Goal: Information Seeking & Learning: Learn about a topic

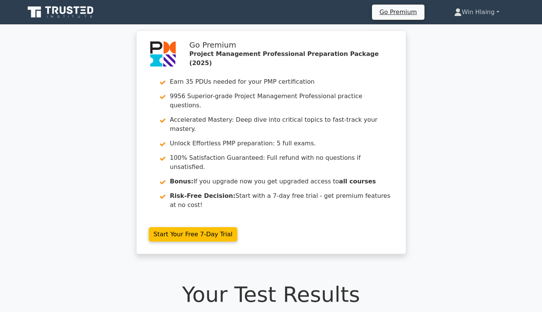
click at [470, 13] on link "Win Hlaing" at bounding box center [476, 12] width 81 height 15
click at [460, 27] on link "Profile" at bounding box center [466, 30] width 60 height 12
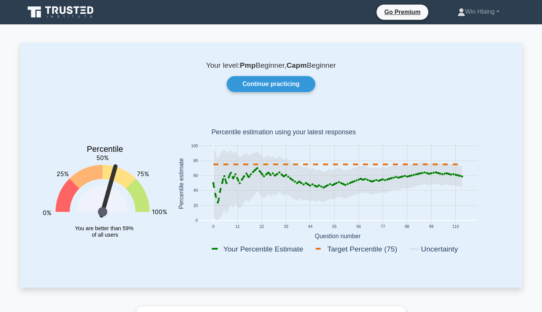
click at [344, 164] on icon at bounding box center [337, 164] width 249 height 0
click at [268, 82] on link "Continue practicing" at bounding box center [271, 84] width 88 height 16
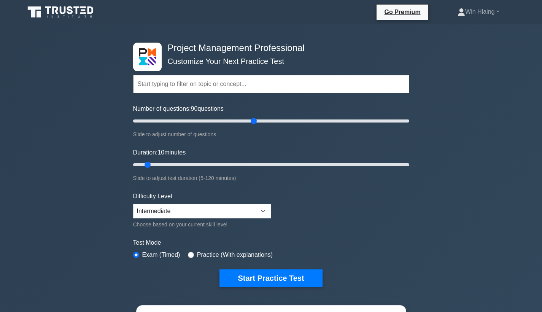
click at [255, 120] on input "Number of questions: 90 questions" at bounding box center [271, 120] width 276 height 9
click at [247, 119] on input "Number of questions: 85 questions" at bounding box center [271, 120] width 276 height 9
click at [244, 121] on input "Number of questions: 85 questions" at bounding box center [271, 120] width 276 height 9
click at [234, 120] on input "Number of questions: 75 questions" at bounding box center [271, 120] width 276 height 9
click at [228, 121] on input "Number of questions: 75 questions" at bounding box center [271, 120] width 276 height 9
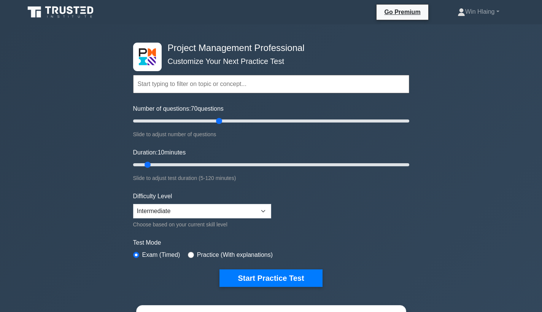
click at [222, 120] on input "Number of questions: 70 questions" at bounding box center [271, 120] width 276 height 9
click at [217, 120] on input "Number of questions: 65 questions" at bounding box center [271, 120] width 276 height 9
drag, startPoint x: 219, startPoint y: 120, endPoint x: 215, endPoint y: 121, distance: 4.2
type input "60"
click at [215, 121] on input "Number of questions: 60 questions" at bounding box center [271, 120] width 276 height 9
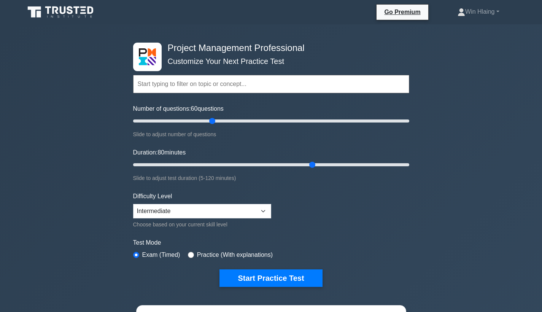
type input "80"
click at [314, 167] on input "Duration: 80 minutes" at bounding box center [271, 164] width 276 height 9
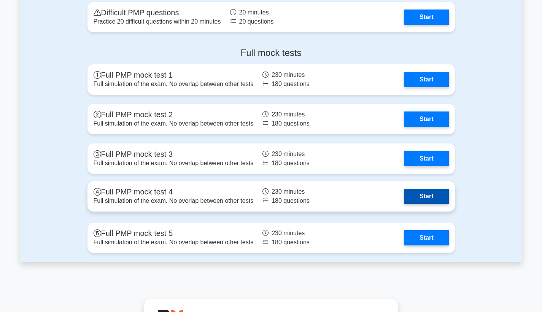
scroll to position [2925, 0]
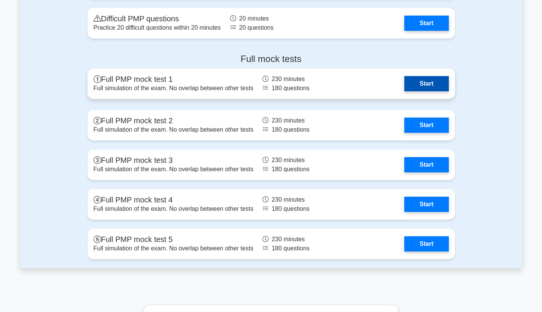
click at [416, 88] on link "Start" at bounding box center [427, 83] width 44 height 15
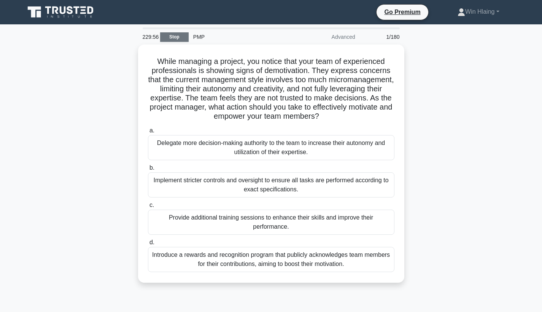
click at [167, 38] on link "Stop" at bounding box center [174, 37] width 29 height 10
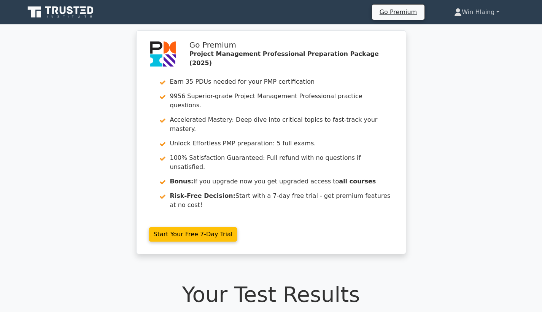
click at [468, 10] on link "Win Hlaing" at bounding box center [476, 12] width 81 height 15
click at [459, 26] on link "Profile" at bounding box center [466, 30] width 60 height 12
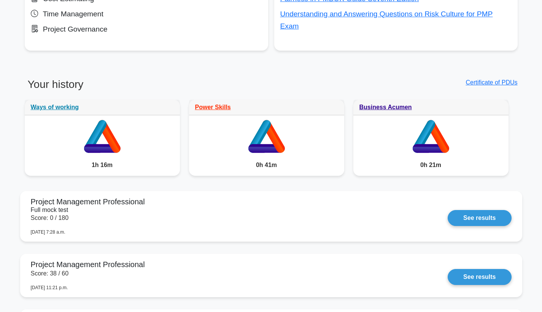
scroll to position [551, 0]
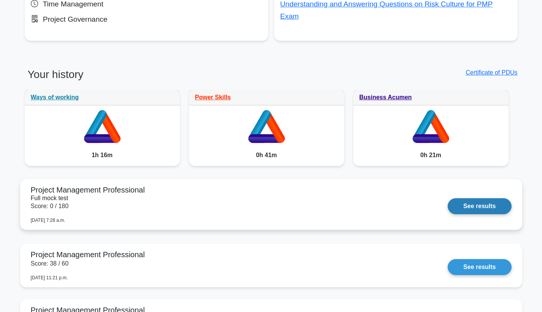
click at [448, 198] on link "See results" at bounding box center [480, 206] width 64 height 16
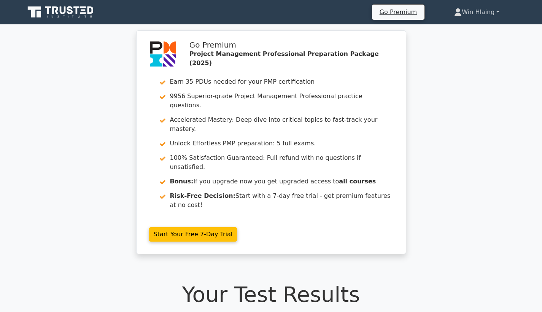
click at [467, 13] on link "Win Hlaing" at bounding box center [476, 12] width 81 height 15
click at [460, 27] on link "Profile" at bounding box center [466, 30] width 60 height 12
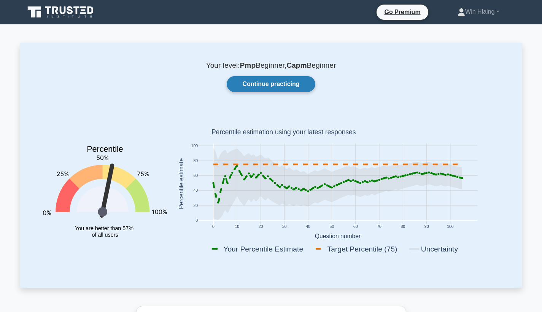
click at [279, 83] on link "Continue practicing" at bounding box center [271, 84] width 88 height 16
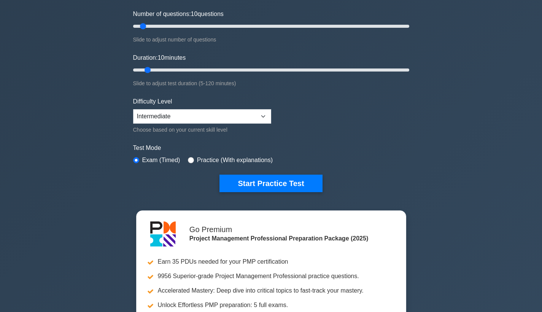
scroll to position [81, 0]
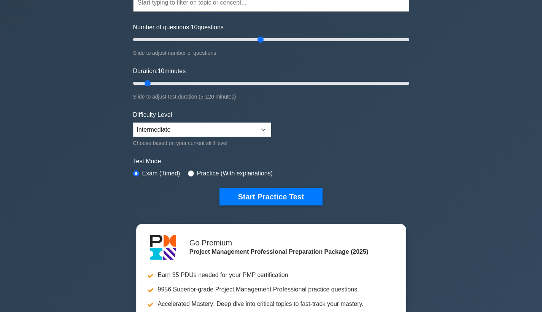
click at [264, 41] on input "Number of questions: 10 questions" at bounding box center [271, 39] width 276 height 9
click at [245, 40] on input "Number of questions: 85 questions" at bounding box center [271, 39] width 276 height 9
click at [235, 38] on input "Number of questions: 75 questions" at bounding box center [271, 39] width 276 height 9
drag, startPoint x: 235, startPoint y: 38, endPoint x: 229, endPoint y: 38, distance: 5.7
click at [229, 38] on input "Number of questions: 70 questions" at bounding box center [271, 39] width 276 height 9
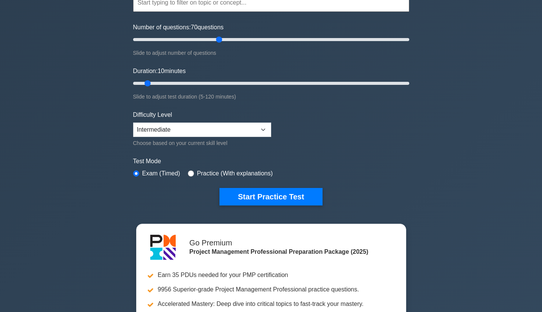
click at [222, 39] on input "Number of questions: 70 questions" at bounding box center [271, 39] width 276 height 9
click at [217, 39] on input "Number of questions: 65 questions" at bounding box center [271, 39] width 276 height 9
click at [216, 39] on input "Number of questions: 65 questions" at bounding box center [271, 39] width 276 height 9
type input "60"
click at [215, 39] on input "Number of questions: 65 questions" at bounding box center [271, 39] width 276 height 9
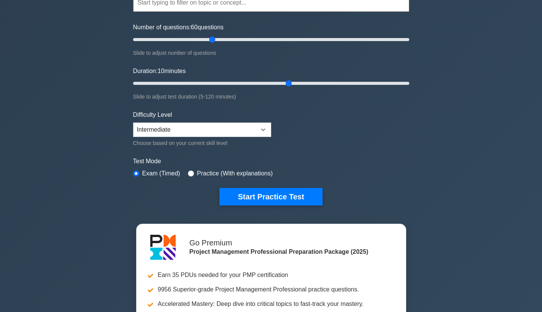
click at [294, 81] on input "Duration: 10 minutes" at bounding box center [271, 83] width 276 height 9
click at [299, 82] on input "Duration: 70 minutes" at bounding box center [271, 83] width 276 height 9
click at [305, 82] on input "Duration: 75 minutes" at bounding box center [271, 83] width 276 height 9
type input "80"
click at [308, 83] on input "Duration: 75 minutes" at bounding box center [271, 83] width 276 height 9
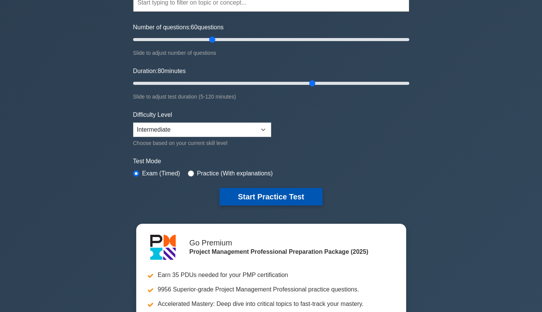
click at [268, 193] on button "Start Practice Test" at bounding box center [271, 197] width 103 height 18
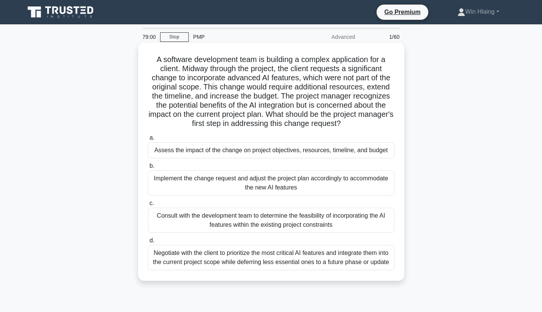
click at [294, 150] on div "Assess the impact of the change on project objectives, resources, timeline, and…" at bounding box center [271, 150] width 247 height 16
click at [148, 140] on input "a. Assess the impact of the change on project objectives, resources, timeline, …" at bounding box center [148, 137] width 0 height 5
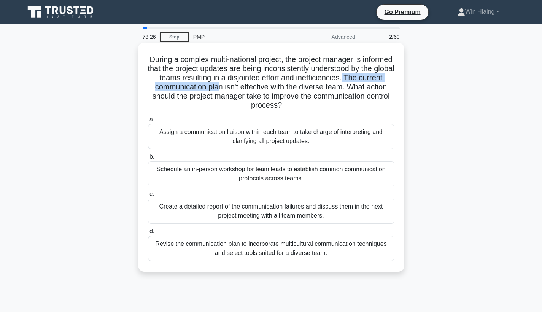
drag, startPoint x: 355, startPoint y: 81, endPoint x: 218, endPoint y: 90, distance: 136.9
click at [218, 90] on h5 "During a complex multi-national project, the project manager is informed that t…" at bounding box center [271, 83] width 248 height 56
click at [313, 253] on div "Revise the communication plan to incorporate multicultural communication techni…" at bounding box center [271, 248] width 247 height 25
click at [148, 234] on input "d. Revise the communication plan to incorporate multicultural communication tec…" at bounding box center [148, 231] width 0 height 5
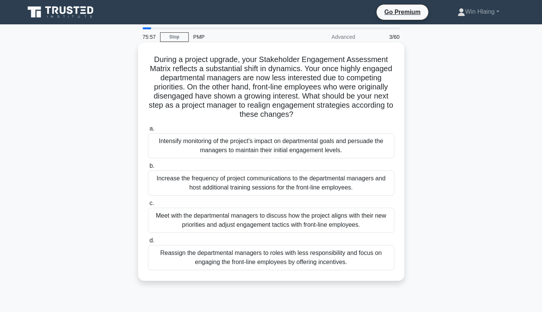
click at [350, 180] on div "Increase the frequency of project communications to the departmental managers a…" at bounding box center [271, 182] width 247 height 25
click at [148, 169] on input "b. Increase the frequency of project communications to the departmental manager…" at bounding box center [148, 166] width 0 height 5
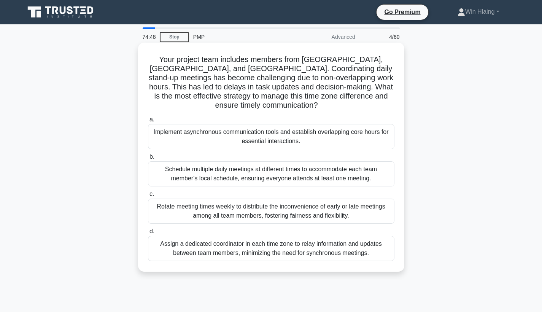
click at [305, 133] on div "Implement asynchronous communication tools and establish overlapping core hours…" at bounding box center [271, 136] width 247 height 25
click at [148, 122] on input "a. Implement asynchronous communication tools and establish overlapping core ho…" at bounding box center [148, 119] width 0 height 5
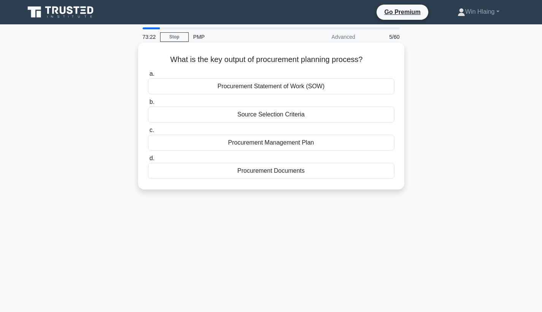
click at [322, 144] on div "Procurement Management Plan" at bounding box center [271, 143] width 247 height 16
click at [148, 133] on input "c. Procurement Management Plan" at bounding box center [148, 130] width 0 height 5
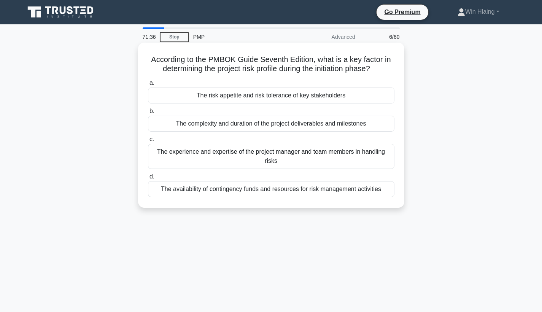
click at [256, 96] on div "The risk appetite and risk tolerance of key stakeholders" at bounding box center [271, 96] width 247 height 16
click at [148, 86] on input "a. The risk appetite and risk tolerance of key stakeholders" at bounding box center [148, 83] width 0 height 5
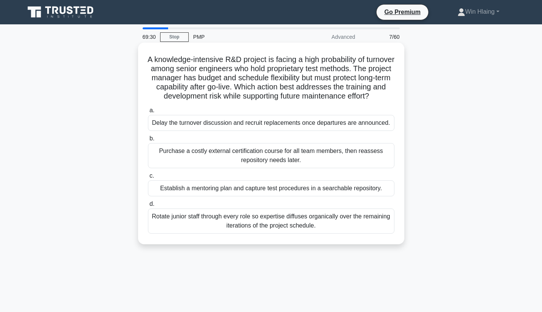
click at [290, 196] on div "Establish a mentoring plan and capture test procedures in a searchable reposito…" at bounding box center [271, 188] width 247 height 16
click at [148, 178] on input "c. Establish a mentoring plan and capture test procedures in a searchable repos…" at bounding box center [148, 176] width 0 height 5
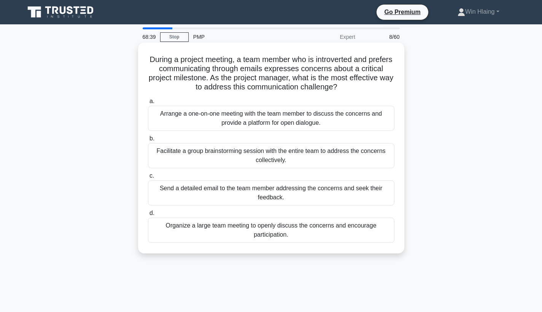
click at [296, 123] on div "Arrange a one-on-one meeting with the team member to discuss the concerns and p…" at bounding box center [271, 118] width 247 height 25
click at [148, 104] on input "a. Arrange a one-on-one meeting with the team member to discuss the concerns an…" at bounding box center [148, 101] width 0 height 5
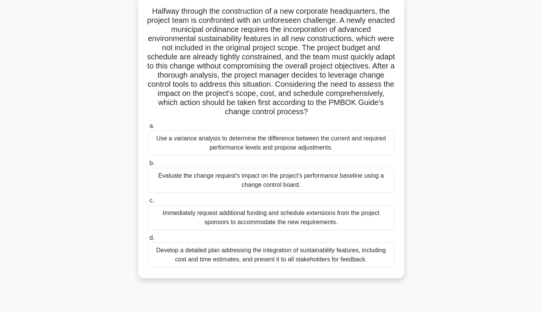
scroll to position [40, 0]
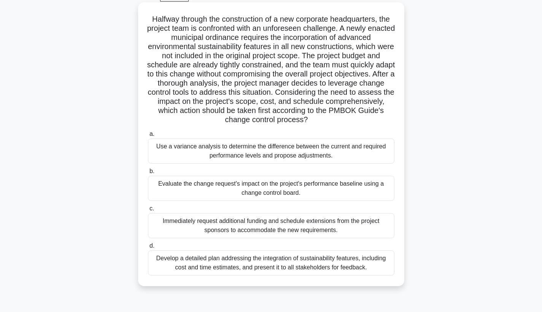
click at [233, 187] on div "Evaluate the change request's impact on the project's performance baseline usin…" at bounding box center [271, 188] width 247 height 25
click at [148, 174] on input "b. Evaluate the change request's impact on the project's performance baseline u…" at bounding box center [148, 171] width 0 height 5
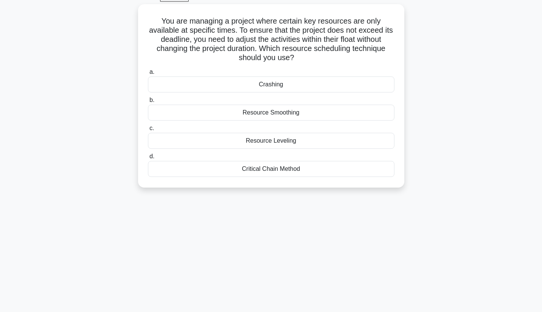
scroll to position [0, 0]
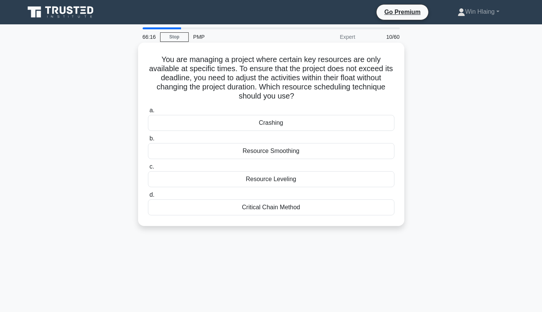
click at [277, 150] on div "Resource Smoothing" at bounding box center [271, 151] width 247 height 16
click at [148, 141] on input "b. Resource Smoothing" at bounding box center [148, 138] width 0 height 5
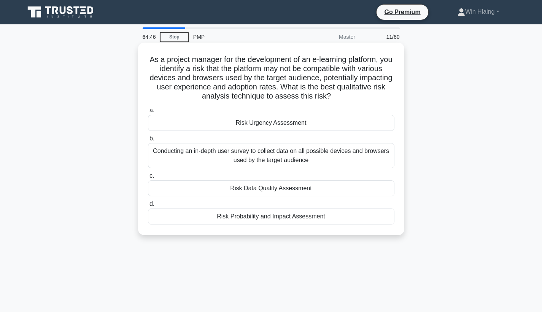
click at [298, 220] on div "Risk Probability and Impact Assessment" at bounding box center [271, 217] width 247 height 16
click at [148, 207] on input "d. Risk Probability and Impact Assessment" at bounding box center [148, 204] width 0 height 5
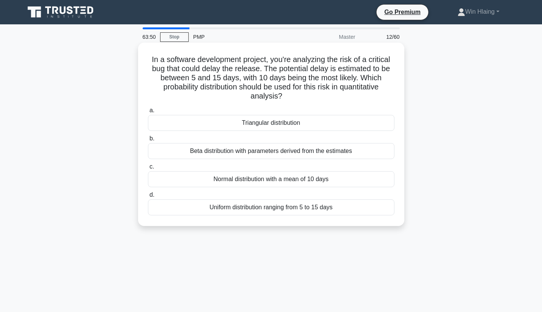
click at [324, 124] on div "Triangular distribution" at bounding box center [271, 123] width 247 height 16
click at [148, 113] on input "a. Triangular distribution" at bounding box center [148, 110] width 0 height 5
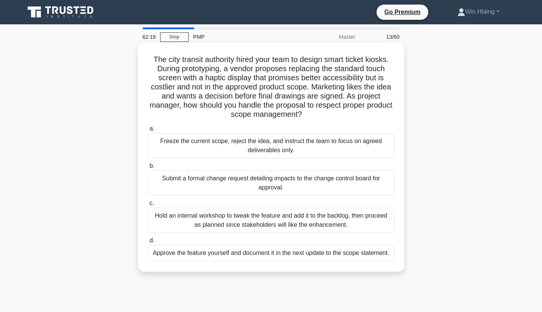
click at [272, 186] on div "Submit a formal change request detailing impacts to the change control board fo…" at bounding box center [271, 182] width 247 height 25
click at [148, 169] on input "b. Submit a formal change request detailing impacts to the change control board…" at bounding box center [148, 166] width 0 height 5
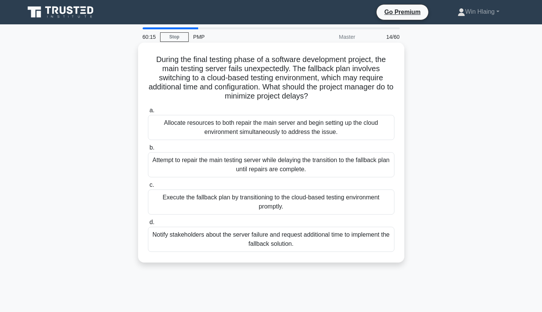
click at [282, 166] on div "Attempt to repair the main testing server while delaying the transition to the …" at bounding box center [271, 164] width 247 height 25
click at [148, 150] on input "b. Attempt to repair the main testing server while delaying the transition to t…" at bounding box center [148, 147] width 0 height 5
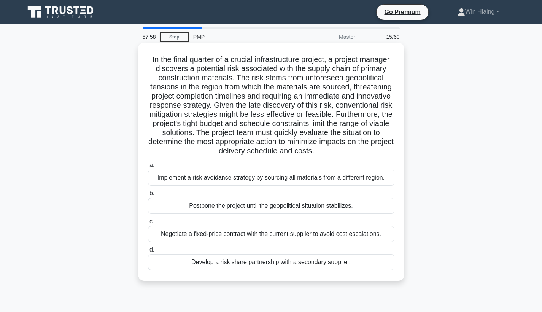
click at [285, 262] on div "Develop a risk share partnership with a secondary supplier." at bounding box center [271, 262] width 247 height 16
click at [148, 252] on input "d. Develop a risk share partnership with a secondary supplier." at bounding box center [148, 249] width 0 height 5
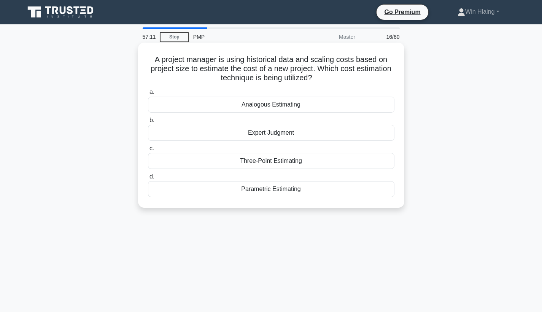
click at [296, 191] on div "Parametric Estimating" at bounding box center [271, 189] width 247 height 16
click at [148, 179] on input "d. Parametric Estimating" at bounding box center [148, 176] width 0 height 5
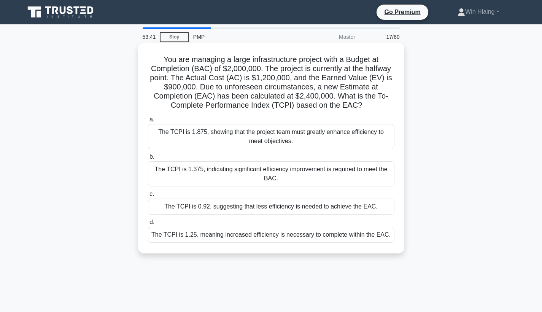
click at [234, 180] on div "The TCPI is 1.375, indicating significant efficiency improvement is required to…" at bounding box center [271, 173] width 247 height 25
click at [148, 159] on input "b. The TCPI is 1.375, indicating significant efficiency improvement is required…" at bounding box center [148, 156] width 0 height 5
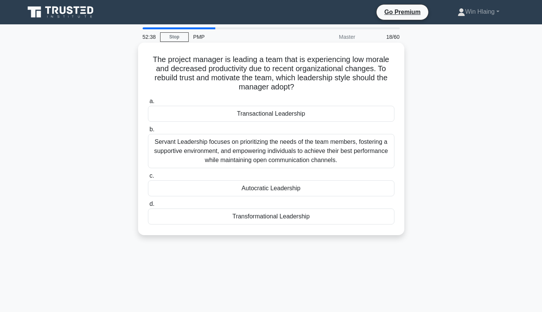
click at [261, 218] on div "Transformational Leadership" at bounding box center [271, 217] width 247 height 16
click at [148, 207] on input "d. Transformational Leadership" at bounding box center [148, 204] width 0 height 5
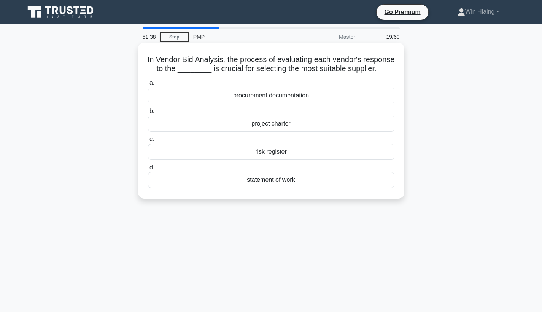
click at [276, 96] on div "procurement documentation" at bounding box center [271, 96] width 247 height 16
click at [148, 86] on input "a. procurement documentation" at bounding box center [148, 83] width 0 height 5
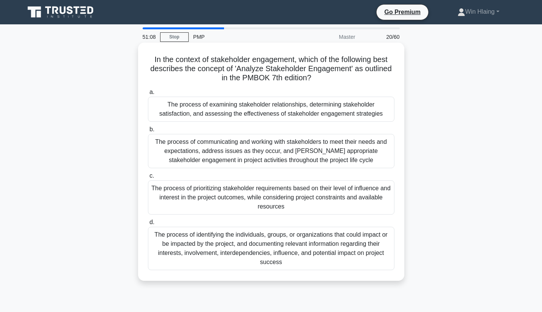
scroll to position [5, 0]
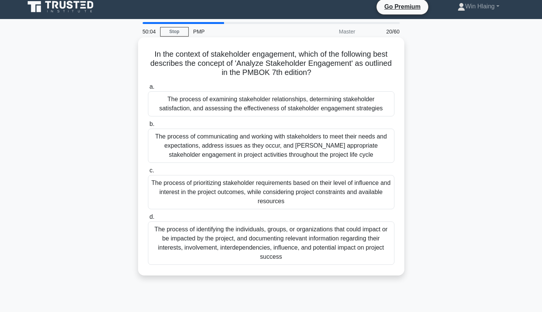
click at [237, 152] on div "The process of communicating and working with stakeholders to meet their needs …" at bounding box center [271, 146] width 247 height 34
click at [148, 127] on input "b. The process of communicating and working with stakeholders to meet their nee…" at bounding box center [148, 124] width 0 height 5
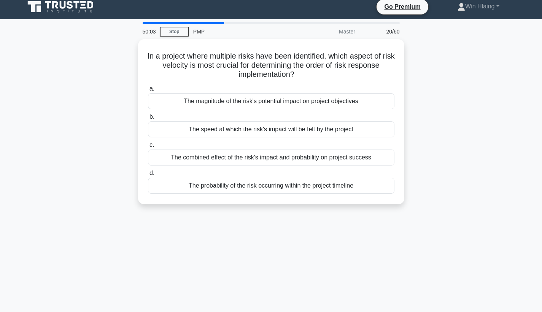
scroll to position [0, 0]
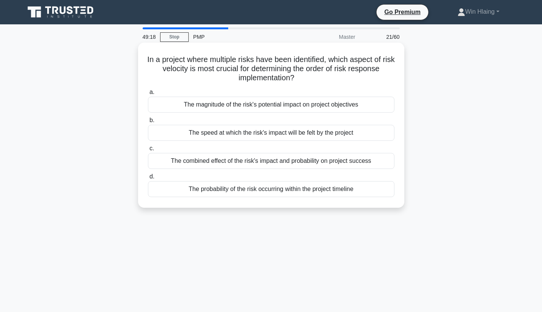
click at [253, 163] on div "The combined effect of the risk's impact and probability on project success" at bounding box center [271, 161] width 247 height 16
click at [148, 151] on input "c. The combined effect of the risk's impact and probability on project success" at bounding box center [148, 148] width 0 height 5
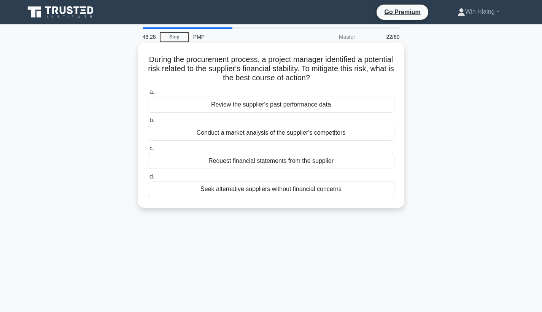
click at [240, 190] on div "Seek alternative suppliers without financial concerns" at bounding box center [271, 189] width 247 height 16
click at [148, 179] on input "d. Seek alternative suppliers without financial concerns" at bounding box center [148, 176] width 0 height 5
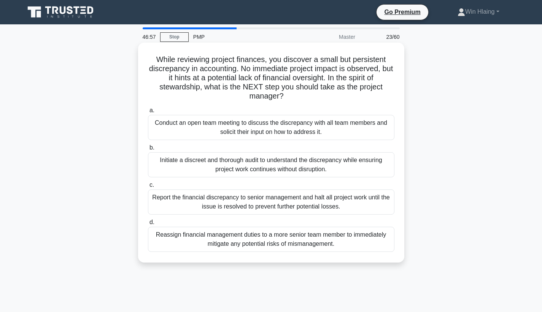
click at [252, 134] on div "Conduct an open team meeting to discuss the discrepancy with all team members a…" at bounding box center [271, 127] width 247 height 25
click at [148, 113] on input "a. Conduct an open team meeting to discuss the discrepancy with all team member…" at bounding box center [148, 110] width 0 height 5
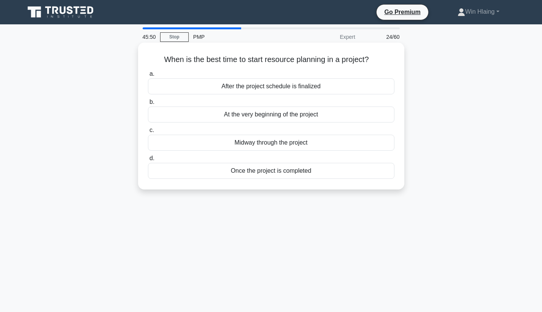
click at [272, 115] on div "At the very beginning of the project" at bounding box center [271, 115] width 247 height 16
click at [148, 105] on input "b. At the very beginning of the project" at bounding box center [148, 102] width 0 height 5
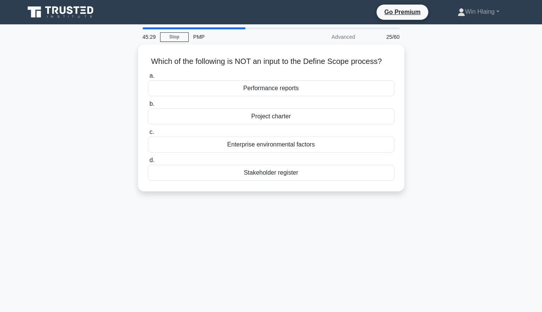
click at [454, 128] on div "Which of the following is NOT an input to the Define Scope process? .spinner_0X…" at bounding box center [271, 123] width 502 height 156
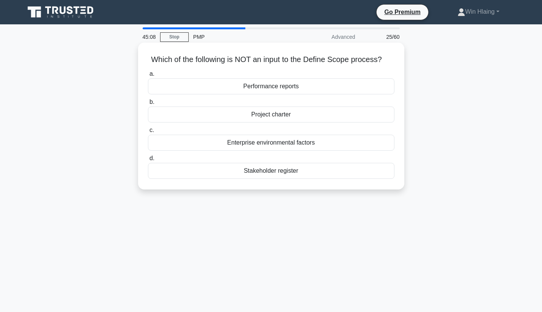
click at [313, 174] on div "Stakeholder register" at bounding box center [271, 171] width 247 height 16
click at [148, 161] on input "d. Stakeholder register" at bounding box center [148, 158] width 0 height 5
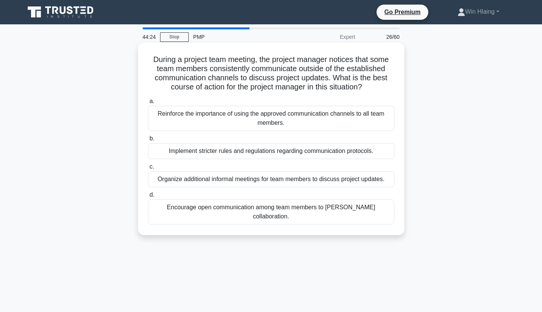
click at [325, 205] on div "Encourage open communication among team members to foster collaboration." at bounding box center [271, 211] width 247 height 25
click at [148, 198] on input "d. Encourage open communication among team members to foster collaboration." at bounding box center [148, 195] width 0 height 5
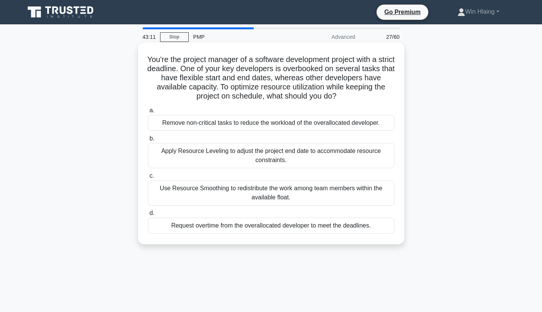
click at [307, 199] on div "Use Resource Smoothing to redistribute the work among team members within the a…" at bounding box center [271, 192] width 247 height 25
click at [148, 178] on input "c. Use Resource Smoothing to redistribute the work among team members within th…" at bounding box center [148, 176] width 0 height 5
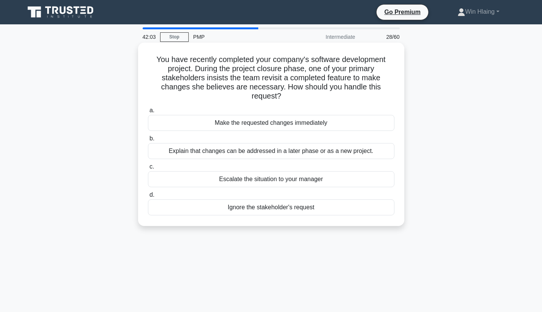
click at [302, 152] on div "Explain that changes can be addressed in a later phase or as a new project." at bounding box center [271, 151] width 247 height 16
click at [148, 141] on input "b. Explain that changes can be addressed in a later phase or as a new project." at bounding box center [148, 138] width 0 height 5
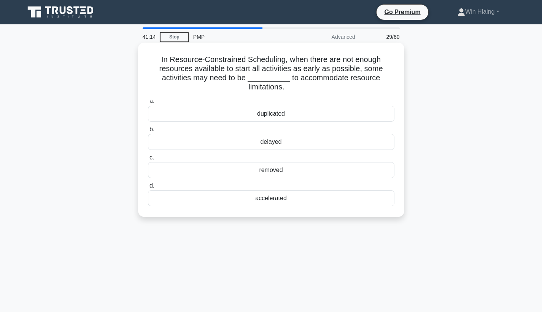
click at [276, 172] on div "removed" at bounding box center [271, 170] width 247 height 16
click at [148, 160] on input "c. removed" at bounding box center [148, 157] width 0 height 5
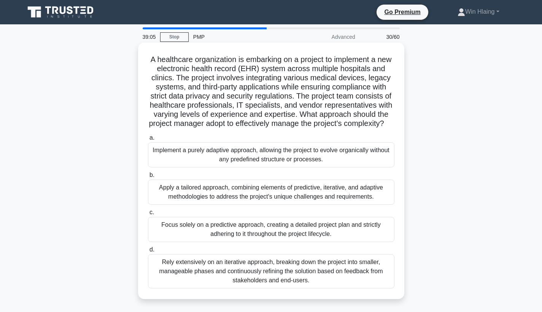
click at [331, 239] on div "Focus solely on a predictive approach, creating a detailed project plan and str…" at bounding box center [271, 229] width 247 height 25
click at [148, 215] on input "c. Focus solely on a predictive approach, creating a detailed project plan and …" at bounding box center [148, 212] width 0 height 5
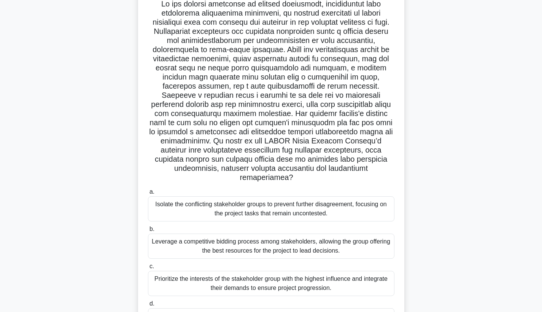
scroll to position [83, 0]
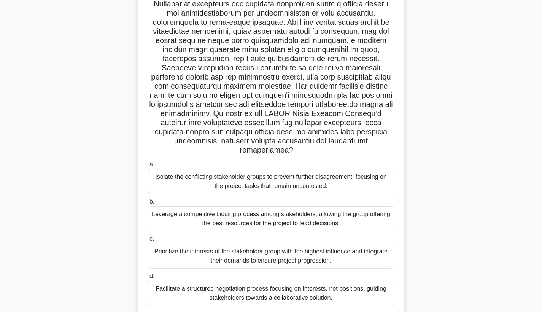
click at [340, 244] on div "Prioritize the interests of the stakeholder group with the highest influence an…" at bounding box center [271, 256] width 247 height 25
click at [148, 242] on input "c. Prioritize the interests of the stakeholder group with the highest influence…" at bounding box center [148, 239] width 0 height 5
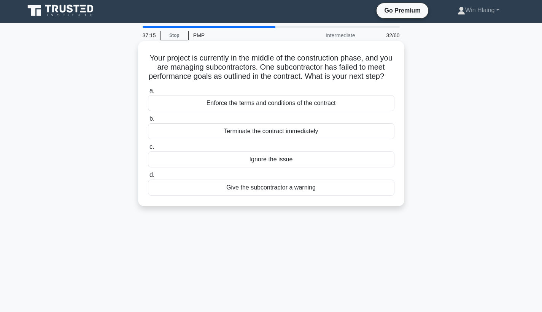
scroll to position [11, 0]
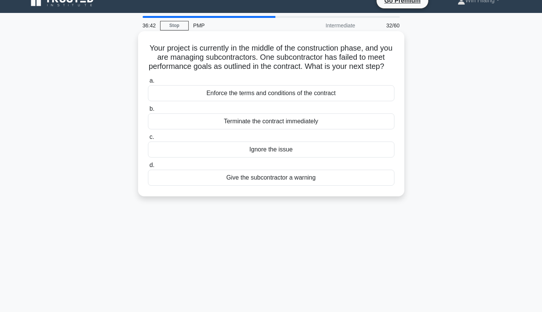
click at [287, 95] on div "Enforce the terms and conditions of the contract" at bounding box center [271, 93] width 247 height 16
click at [148, 83] on input "a. Enforce the terms and conditions of the contract" at bounding box center [148, 80] width 0 height 5
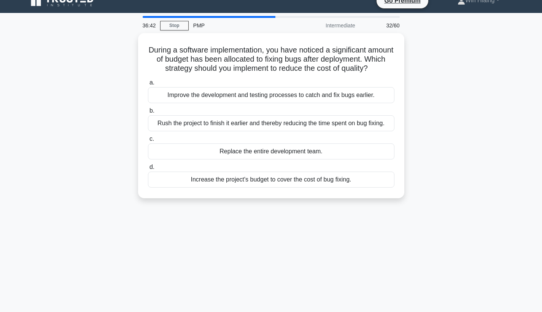
scroll to position [0, 0]
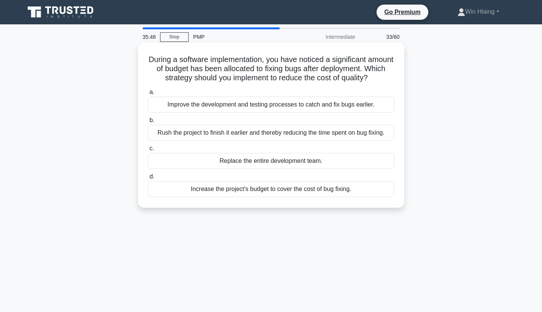
click at [280, 105] on div "Improve the development and testing processes to catch and fix bugs earlier." at bounding box center [271, 105] width 247 height 16
click at [148, 95] on input "a. Improve the development and testing processes to catch and fix bugs earlier." at bounding box center [148, 92] width 0 height 5
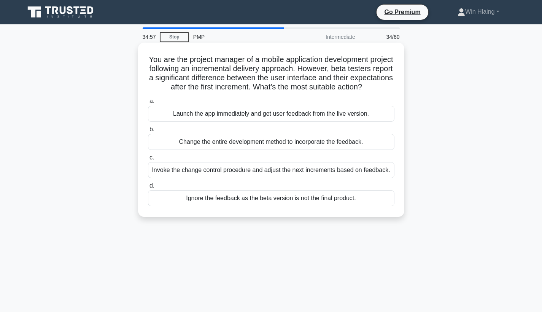
click at [275, 172] on div "Invoke the change control procedure and adjust the next increments based on fee…" at bounding box center [271, 170] width 247 height 16
click at [148, 160] on input "c. Invoke the change control procedure and adjust the next increments based on …" at bounding box center [148, 157] width 0 height 5
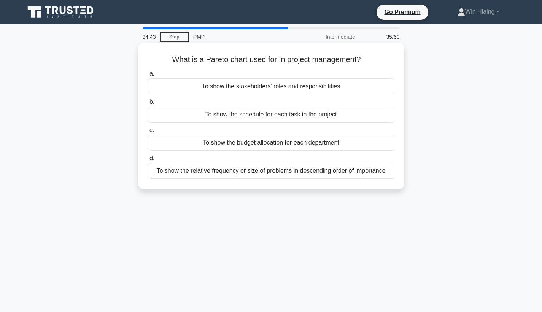
click at [291, 172] on div "To show the relative frequency or size of problems in descending order of impor…" at bounding box center [271, 171] width 247 height 16
click at [148, 161] on input "d. To show the relative frequency or size of problems in descending order of im…" at bounding box center [148, 158] width 0 height 5
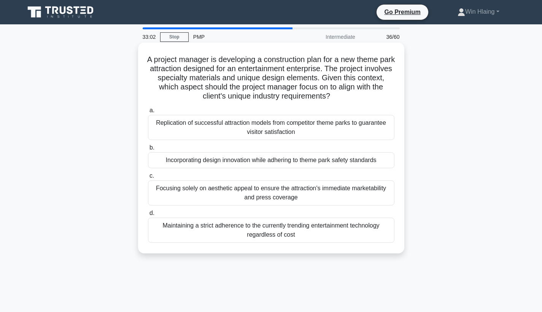
click at [320, 229] on div "Maintaining a strict adherence to the currently trending entertainment technolo…" at bounding box center [271, 230] width 247 height 25
click at [148, 216] on input "d. Maintaining a strict adherence to the currently trending entertainment techn…" at bounding box center [148, 213] width 0 height 5
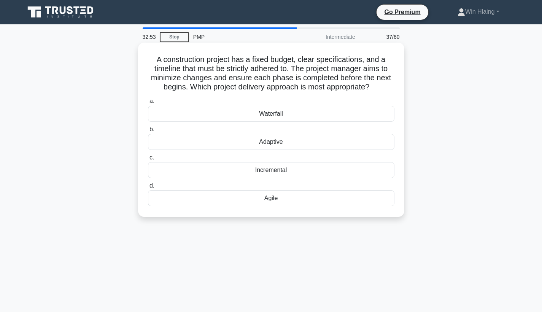
scroll to position [2, 0]
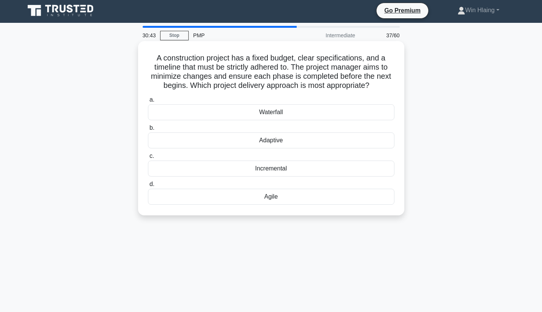
click at [285, 167] on div "Incremental" at bounding box center [271, 169] width 247 height 16
click at [148, 159] on input "c. Incremental" at bounding box center [148, 156] width 0 height 5
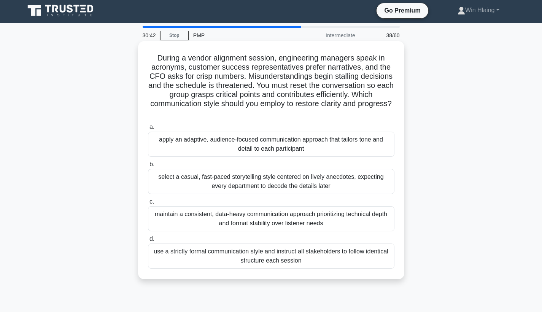
scroll to position [0, 0]
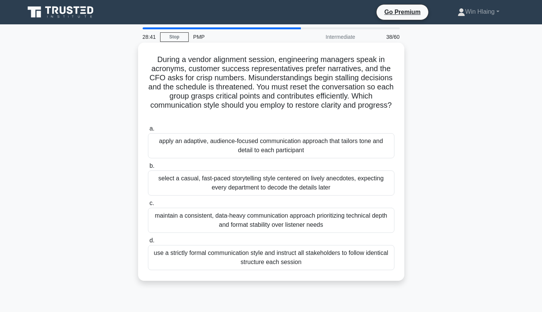
click at [279, 178] on div "select a casual, fast-paced storytelling style centered on lively anecdotes, ex…" at bounding box center [271, 182] width 247 height 25
click at [148, 169] on input "b. select a casual, fast-paced storytelling style centered on lively anecdotes,…" at bounding box center [148, 166] width 0 height 5
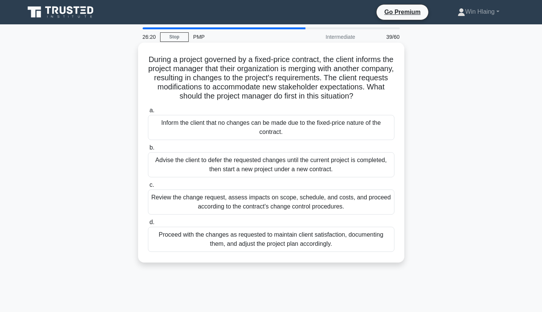
click at [323, 205] on div "Review the change request, assess impacts on scope, schedule, and costs, and pr…" at bounding box center [271, 202] width 247 height 25
click at [148, 188] on input "c. Review the change request, assess impacts on scope, schedule, and costs, and…" at bounding box center [148, 185] width 0 height 5
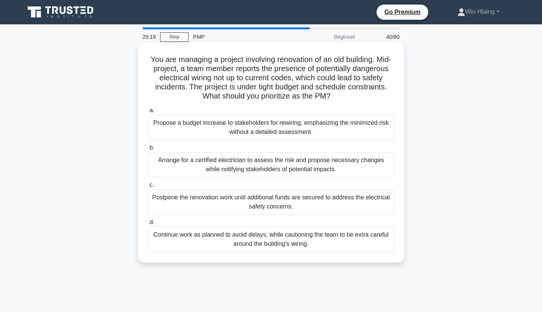
click at [312, 167] on div "Arrange for a certified electrician to assess the risk and propose necessary ch…" at bounding box center [271, 164] width 247 height 25
click at [148, 150] on input "b. Arrange for a certified electrician to assess the risk and propose necessary…" at bounding box center [148, 147] width 0 height 5
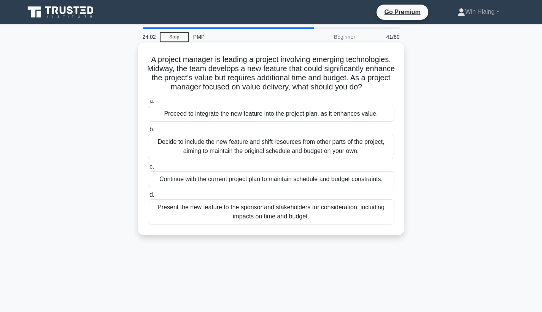
click at [320, 211] on div "Present the new feature to the sponsor and stakeholders for consideration, incl…" at bounding box center [271, 211] width 247 height 25
click at [148, 198] on input "d. Present the new feature to the sponsor and stakeholders for consideration, i…" at bounding box center [148, 195] width 0 height 5
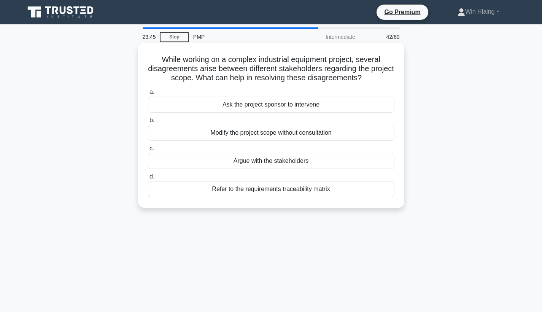
click at [334, 191] on div "Refer to the requirements traceability matrix" at bounding box center [271, 189] width 247 height 16
click at [148, 179] on input "d. Refer to the requirements traceability matrix" at bounding box center [148, 176] width 0 height 5
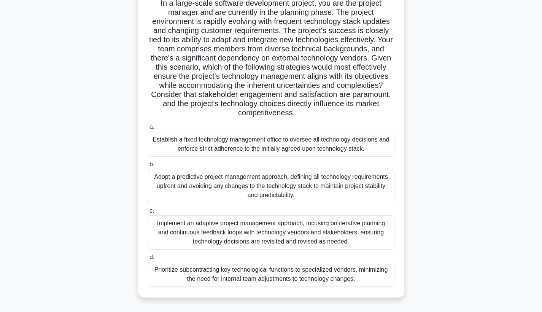
scroll to position [59, 0]
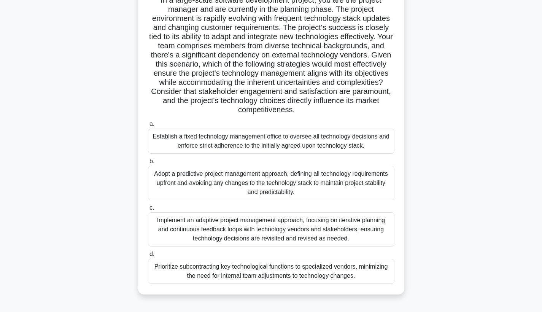
click at [294, 230] on div "Implement an adaptive project management approach, focusing on iterative planni…" at bounding box center [271, 229] width 247 height 34
click at [148, 210] on input "c. Implement an adaptive project management approach, focusing on iterative pla…" at bounding box center [148, 207] width 0 height 5
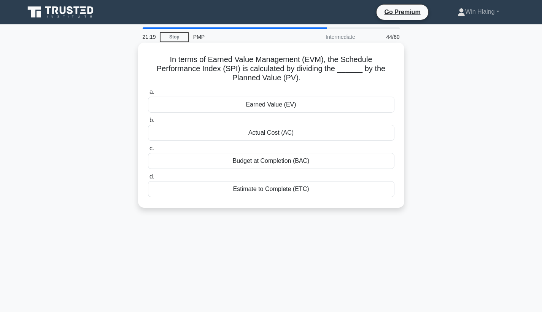
scroll to position [10, 0]
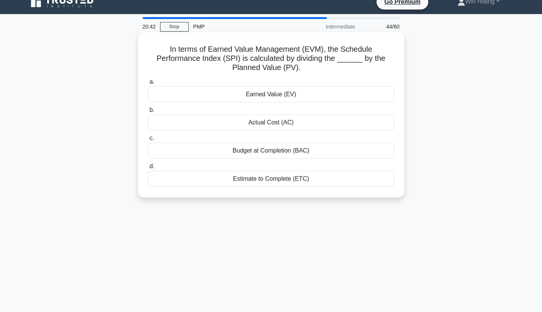
click at [297, 97] on div "Earned Value (EV)" at bounding box center [271, 94] width 247 height 16
click at [148, 84] on input "a. Earned Value (EV)" at bounding box center [148, 82] width 0 height 5
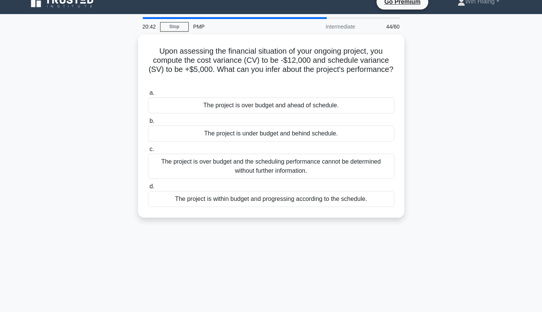
scroll to position [0, 0]
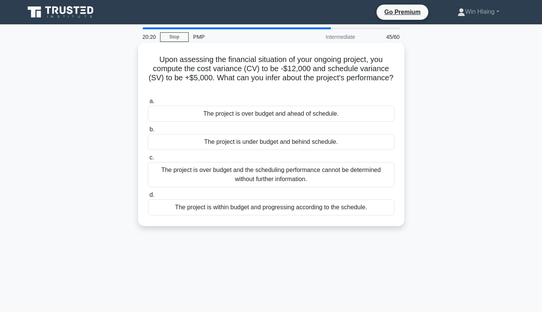
click at [280, 116] on div "The project is over budget and ahead of schedule." at bounding box center [271, 114] width 247 height 16
click at [148, 104] on input "a. The project is over budget and ahead of schedule." at bounding box center [148, 101] width 0 height 5
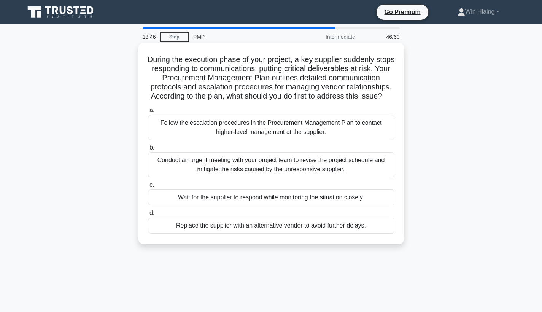
click at [307, 164] on div "Conduct an urgent meeting with your project team to revise the project schedule…" at bounding box center [271, 164] width 247 height 25
click at [148, 150] on input "b. Conduct an urgent meeting with your project team to revise the project sched…" at bounding box center [148, 147] width 0 height 5
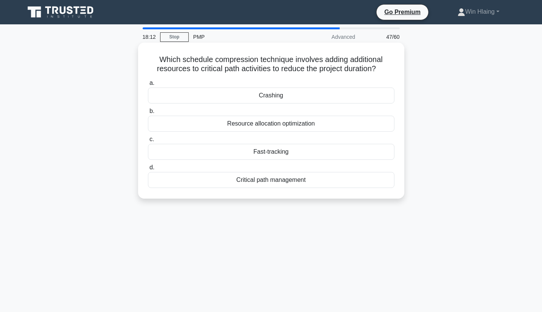
click at [284, 89] on div "Crashing" at bounding box center [271, 96] width 247 height 16
click at [148, 86] on input "a. Crashing" at bounding box center [148, 83] width 0 height 5
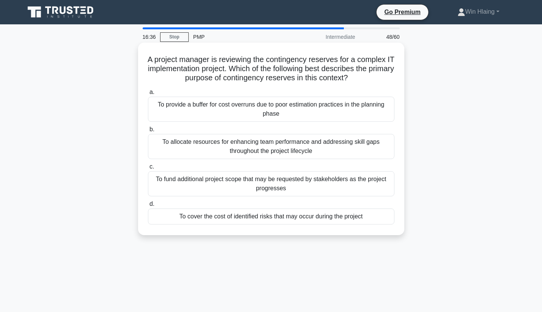
click at [307, 151] on div "To allocate resources for enhancing team performance and addressing skill gaps …" at bounding box center [271, 146] width 247 height 25
click at [148, 132] on input "b. To allocate resources for enhancing team performance and addressing skill ga…" at bounding box center [148, 129] width 0 height 5
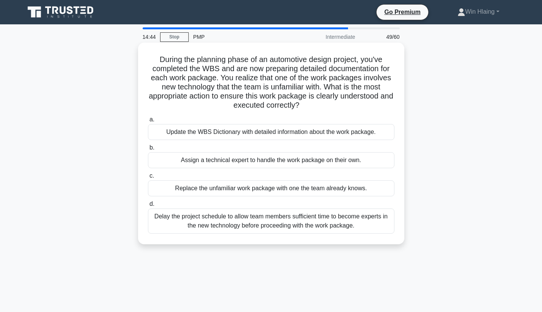
click at [222, 132] on div "Update the WBS Dictionary with detailed information about the work package." at bounding box center [271, 132] width 247 height 16
click at [148, 122] on input "a. Update the WBS Dictionary with detailed information about the work package." at bounding box center [148, 119] width 0 height 5
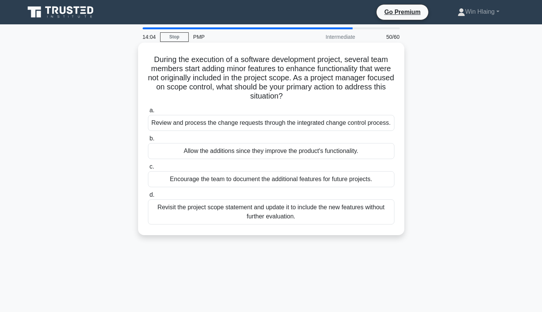
click at [218, 124] on div "Review and process the change requests through the integrated change control pr…" at bounding box center [271, 123] width 247 height 16
click at [148, 113] on input "a. Review and process the change requests through the integrated change control…" at bounding box center [148, 110] width 0 height 5
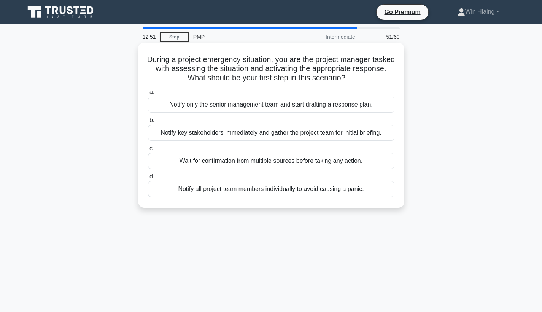
click at [226, 133] on div "Notify key stakeholders immediately and gather the project team for initial bri…" at bounding box center [271, 133] width 247 height 16
click at [148, 123] on input "b. Notify key stakeholders immediately and gather the project team for initial …" at bounding box center [148, 120] width 0 height 5
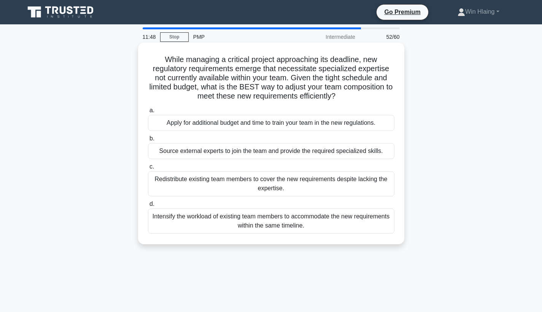
click at [242, 154] on div "Source external experts to join the team and provide the required specialized s…" at bounding box center [271, 151] width 247 height 16
click at [148, 141] on input "b. Source external experts to join the team and provide the required specialize…" at bounding box center [148, 138] width 0 height 5
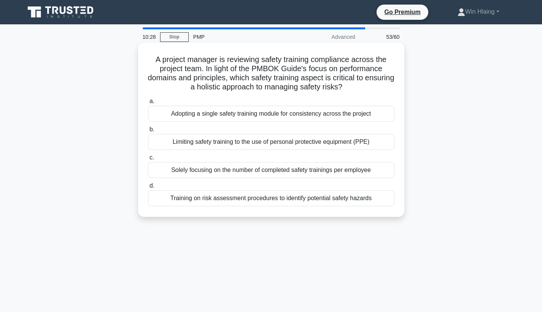
click at [208, 198] on div "Training on risk assessment procedures to identify potential safety hazards" at bounding box center [271, 198] width 247 height 16
click at [148, 188] on input "d. Training on risk assessment procedures to identify potential safety hazards" at bounding box center [148, 185] width 0 height 5
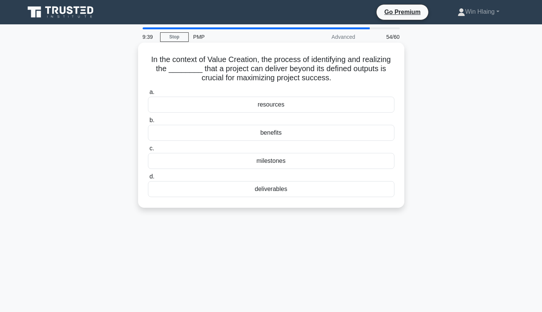
click at [313, 138] on div "benefits" at bounding box center [271, 133] width 247 height 16
click at [148, 123] on input "b. benefits" at bounding box center [148, 120] width 0 height 5
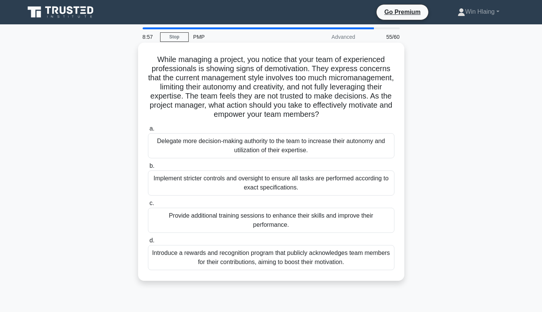
scroll to position [2, 0]
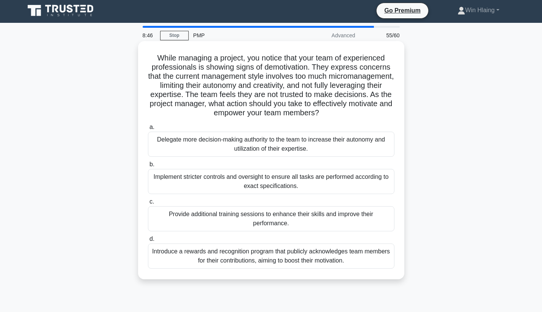
click at [307, 146] on div "Delegate more decision-making authority to the team to increase their autonomy …" at bounding box center [271, 144] width 247 height 25
click at [148, 130] on input "a. Delegate more decision-making authority to the team to increase their autono…" at bounding box center [148, 127] width 0 height 5
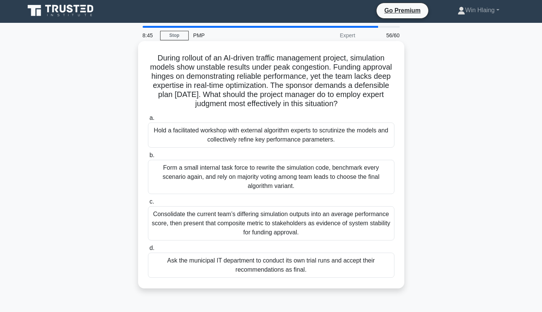
scroll to position [0, 0]
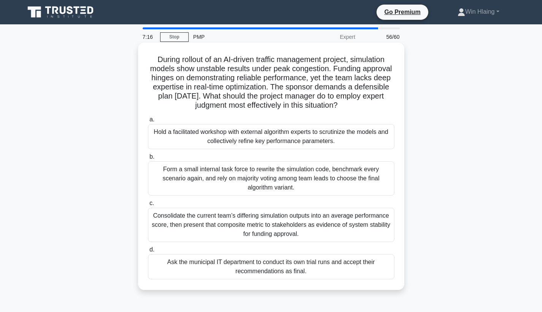
click at [354, 140] on div "Hold a facilitated workshop with external algorithm experts to scrutinize the m…" at bounding box center [271, 136] width 247 height 25
click at [148, 122] on input "a. Hold a facilitated workshop with external algorithm experts to scrutinize th…" at bounding box center [148, 119] width 0 height 5
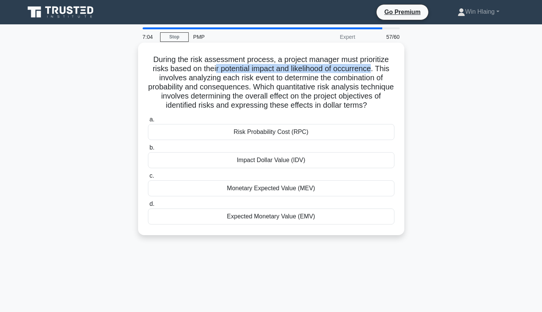
drag, startPoint x: 217, startPoint y: 71, endPoint x: 370, endPoint y: 68, distance: 153.8
click at [370, 68] on h5 "During the risk assessment process, a project manager must prioritize risks bas…" at bounding box center [271, 83] width 248 height 56
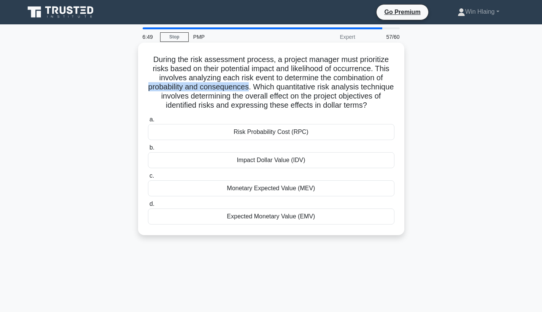
drag, startPoint x: 149, startPoint y: 86, endPoint x: 249, endPoint y: 89, distance: 100.1
click at [249, 89] on h5 "During the risk assessment process, a project manager must prioritize risks bas…" at bounding box center [271, 83] width 248 height 56
click at [267, 217] on div "Expected Monetary Value (EMV)" at bounding box center [271, 217] width 247 height 16
click at [148, 207] on input "d. Expected Monetary Value (EMV)" at bounding box center [148, 204] width 0 height 5
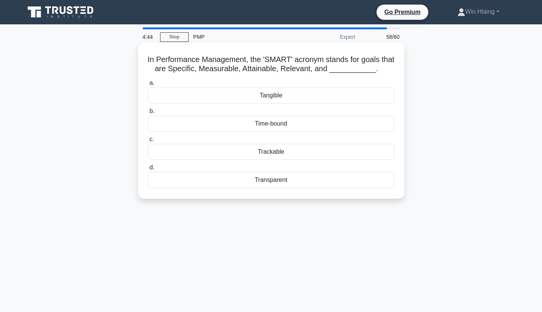
click at [271, 181] on div "Transparent" at bounding box center [271, 180] width 247 height 16
click at [148, 170] on input "d. Transparent" at bounding box center [148, 167] width 0 height 5
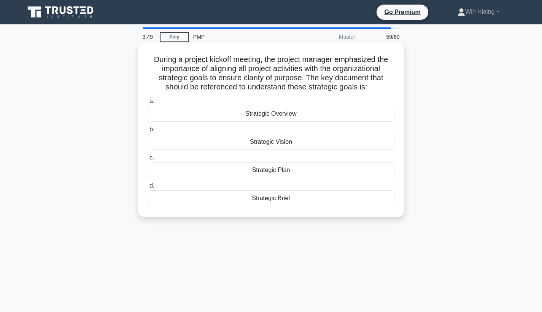
click at [307, 201] on div "Strategic Brief" at bounding box center [271, 198] width 247 height 16
click at [148, 188] on input "d. Strategic Brief" at bounding box center [148, 185] width 0 height 5
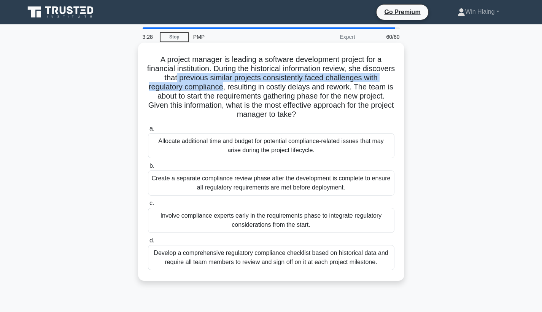
drag, startPoint x: 197, startPoint y: 77, endPoint x: 222, endPoint y: 87, distance: 26.9
click at [222, 87] on h5 "A project manager is leading a software development project for a financial ins…" at bounding box center [271, 87] width 248 height 65
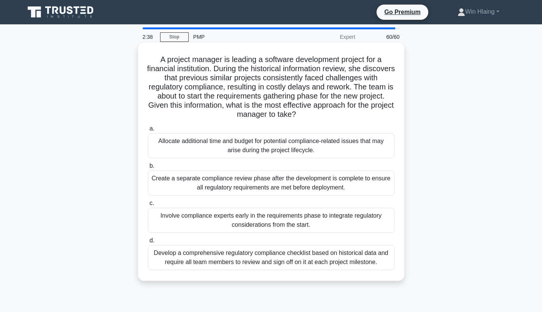
click at [290, 261] on div "Develop a comprehensive regulatory compliance checklist based on historical dat…" at bounding box center [271, 257] width 247 height 25
click at [148, 243] on input "d. Develop a comprehensive regulatory compliance checklist based on historical …" at bounding box center [148, 240] width 0 height 5
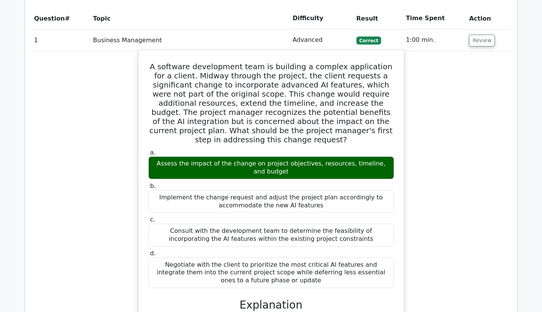
scroll to position [831, 0]
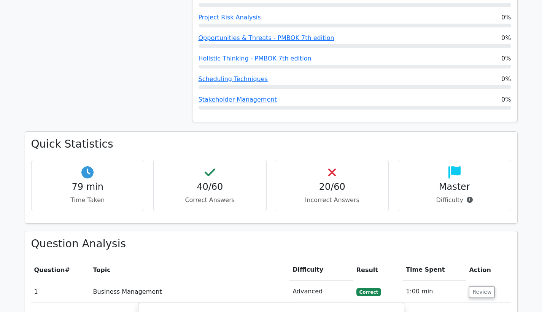
click at [374, 237] on h3 "Question Analysis" at bounding box center [271, 243] width 480 height 13
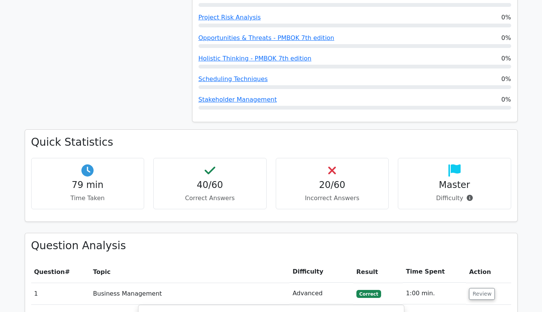
click at [452, 164] on icon at bounding box center [455, 170] width 12 height 12
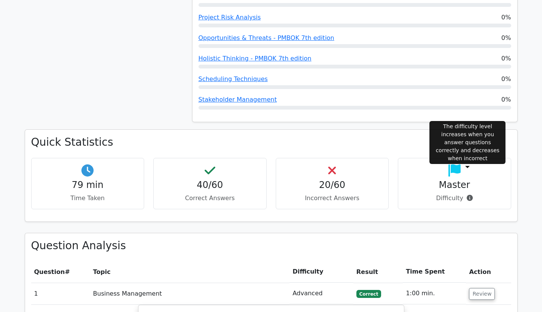
click at [470, 195] on icon at bounding box center [470, 198] width 6 height 6
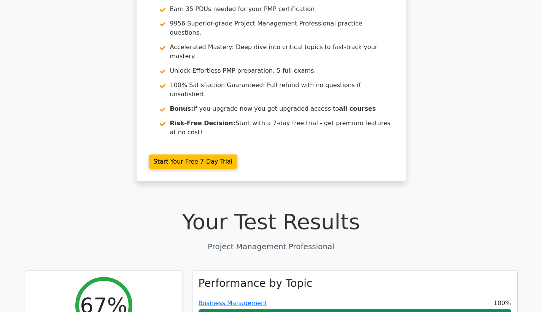
scroll to position [0, 0]
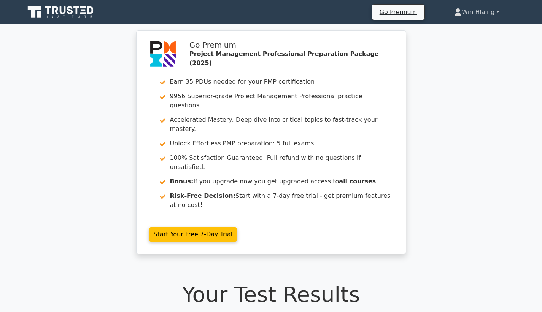
click at [474, 11] on link "Win Hlaing" at bounding box center [476, 12] width 81 height 15
click at [460, 27] on link "Profile" at bounding box center [466, 30] width 60 height 12
